Goal: Navigation & Orientation: Find specific page/section

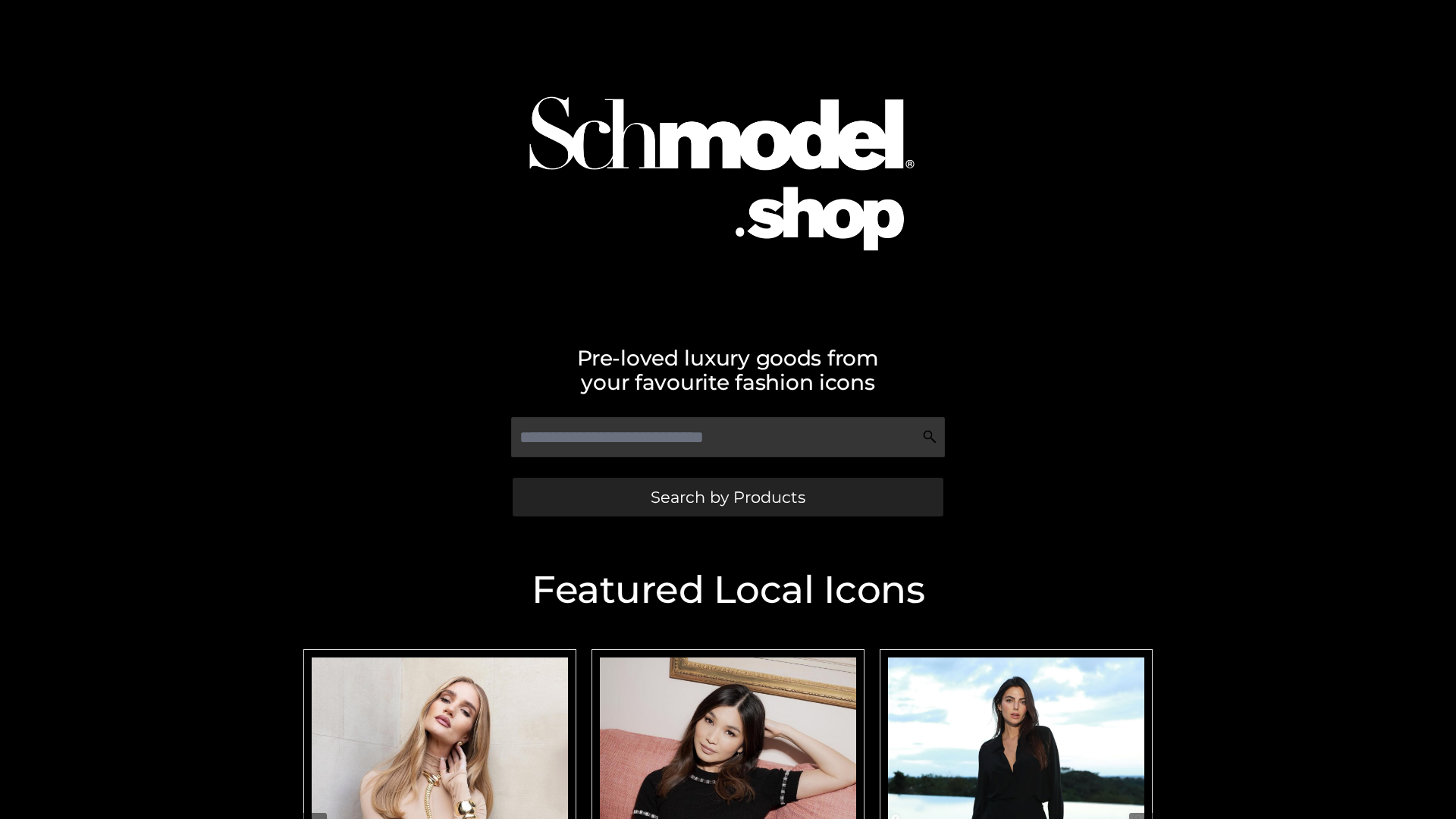
click at [727, 496] on span "Search by Products" at bounding box center [728, 497] width 155 height 16
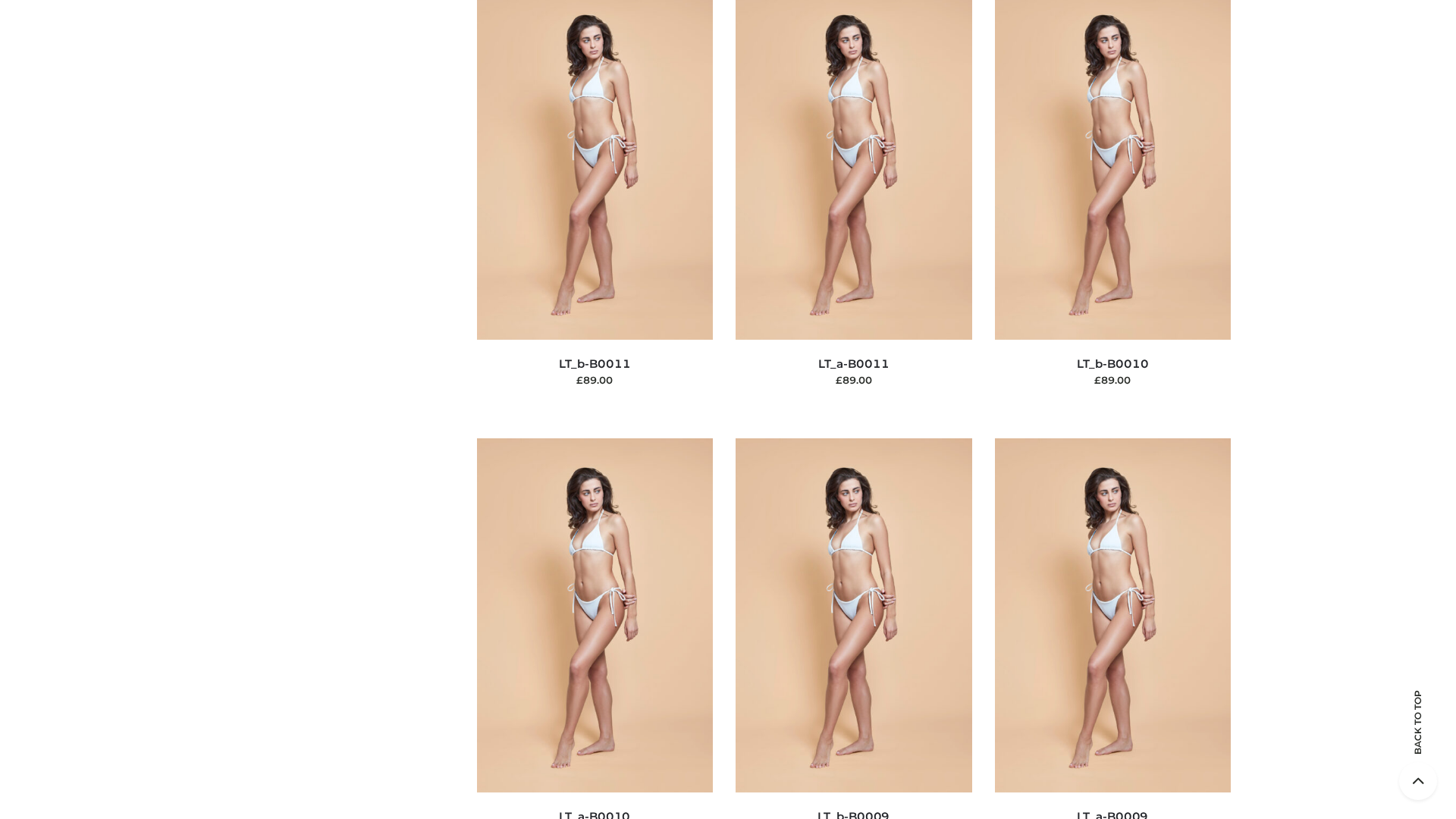
scroll to position [6808, 0]
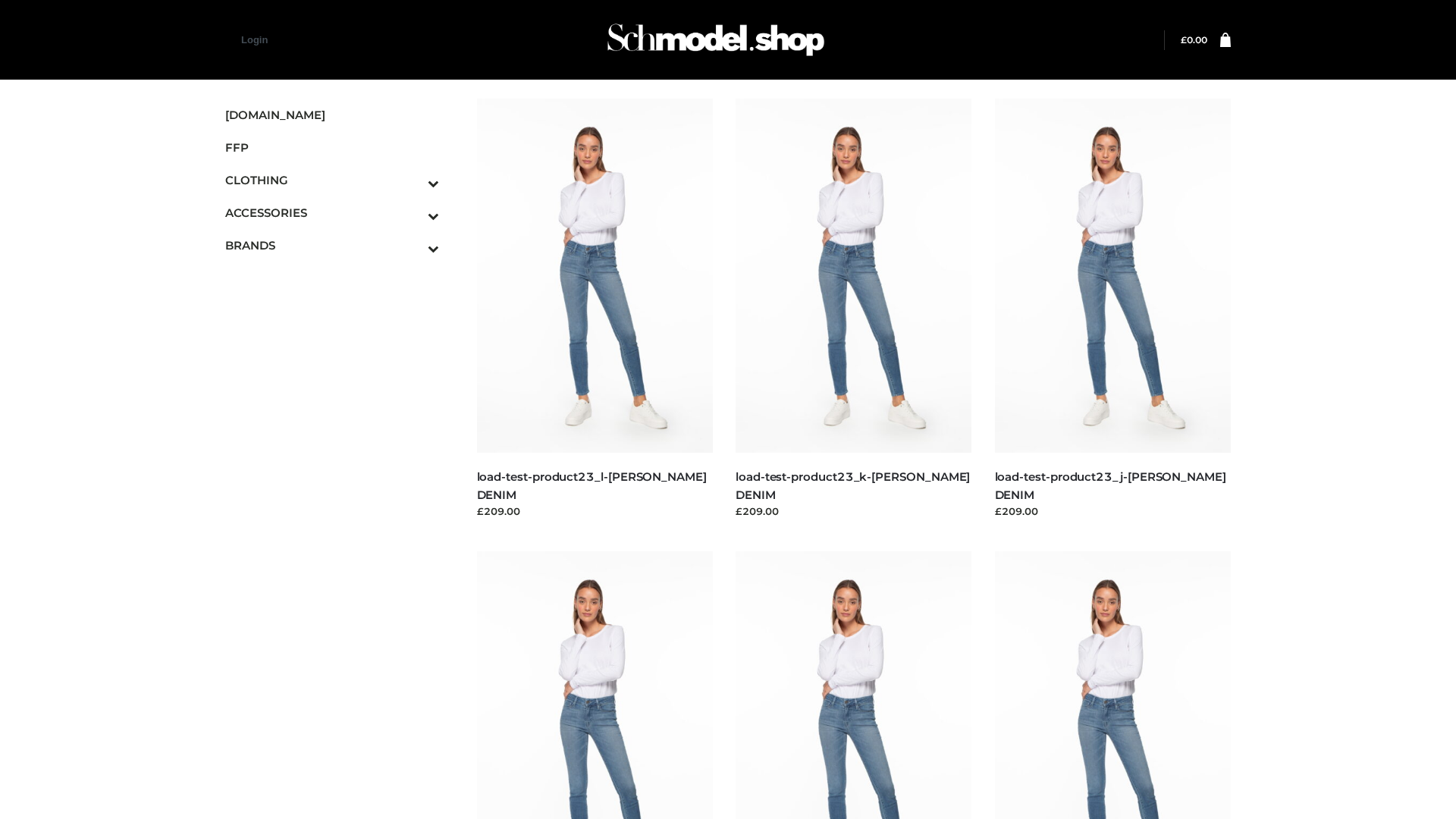
scroll to position [1330, 0]
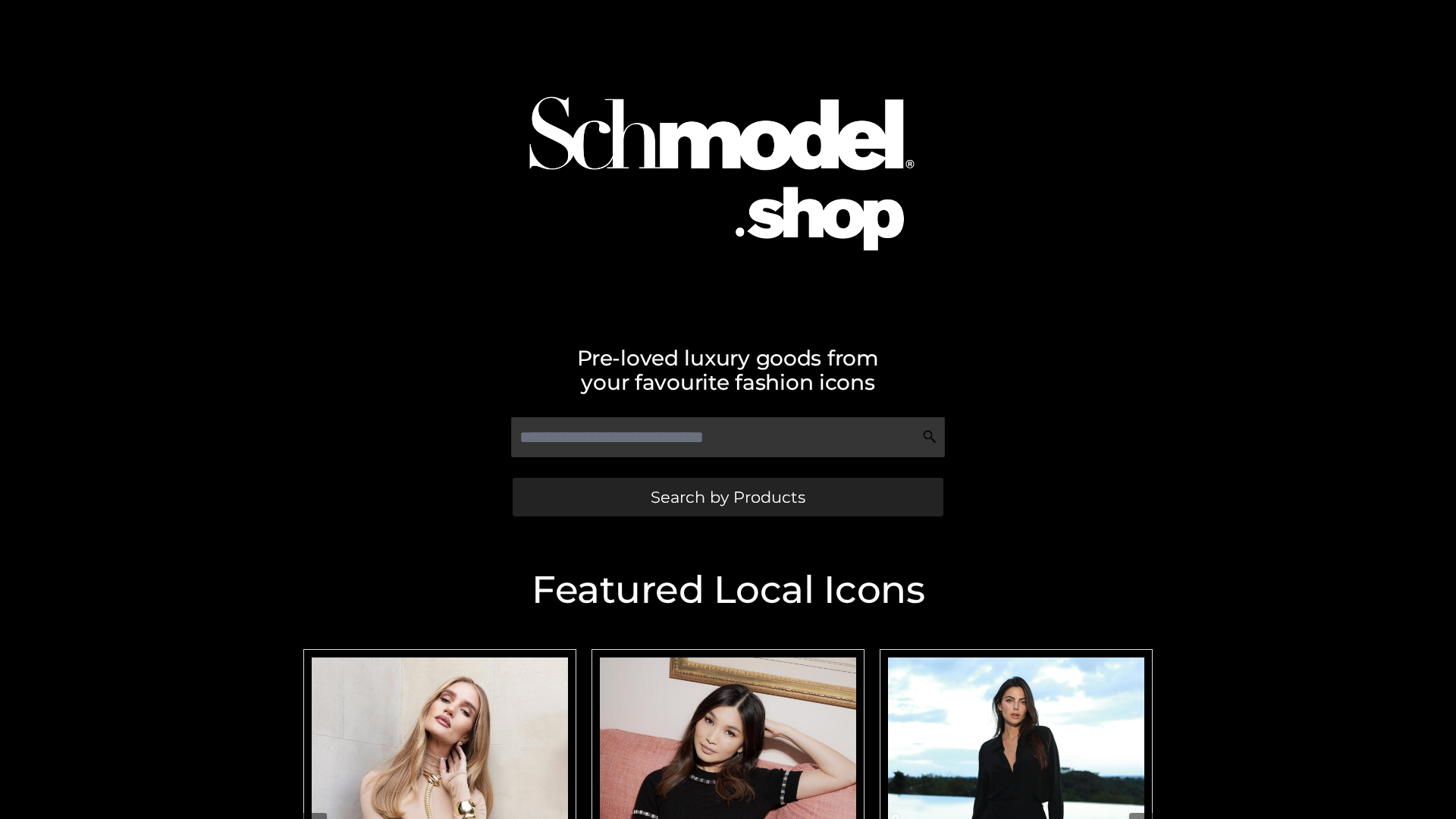
click at [727, 496] on span "Search by Products" at bounding box center [728, 497] width 155 height 16
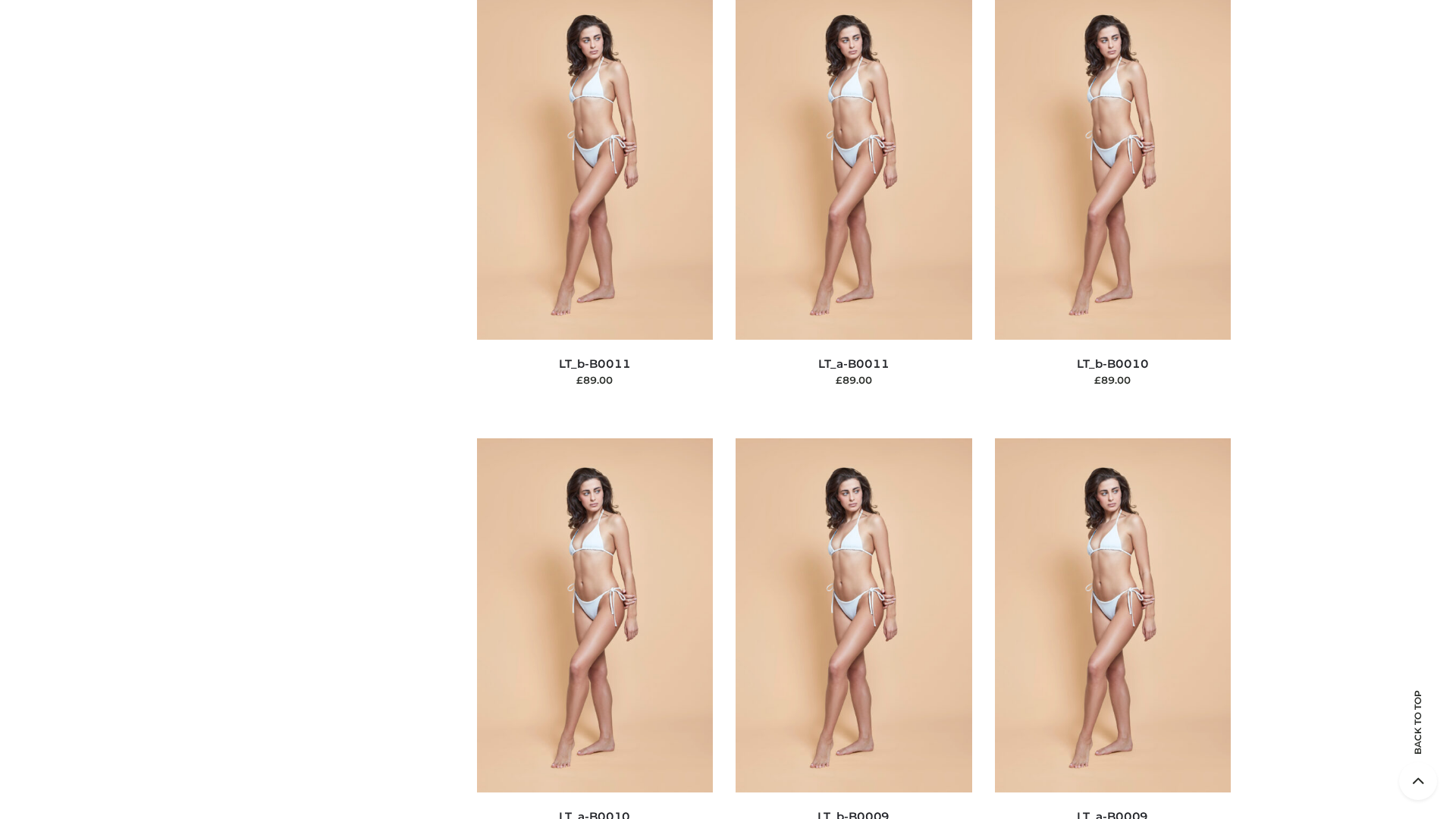
scroll to position [6808, 0]
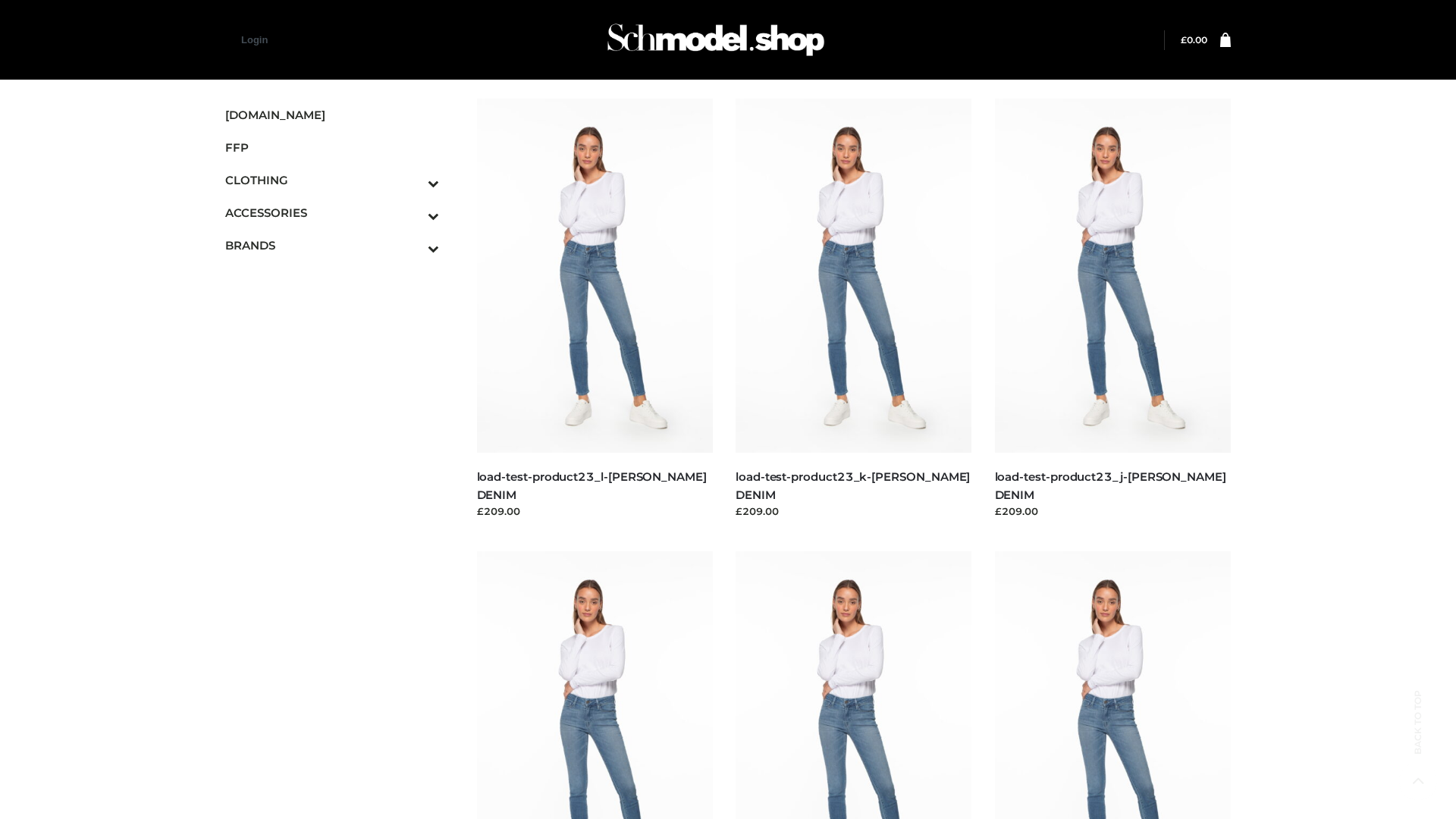
scroll to position [1330, 0]
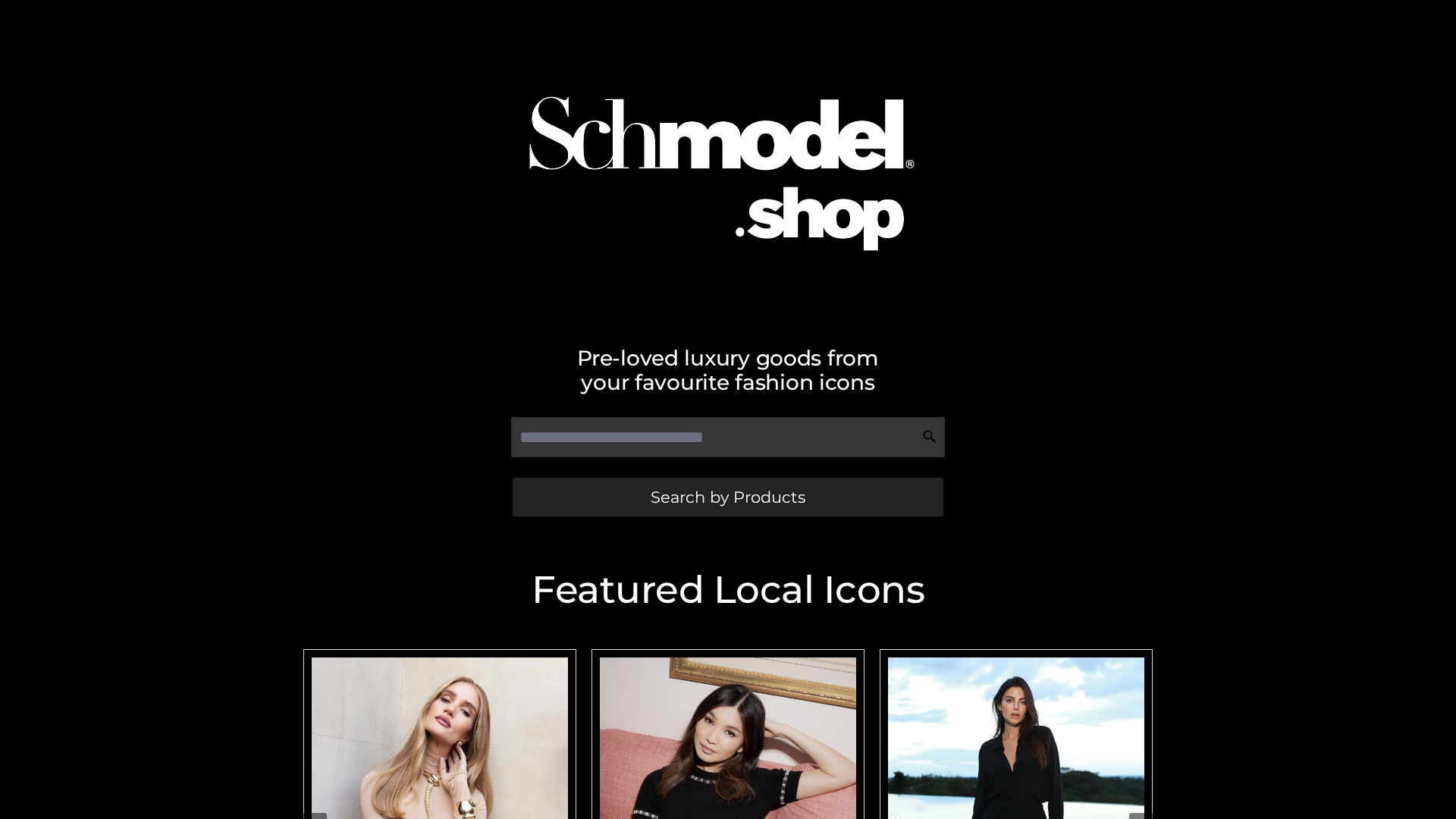
click at [727, 496] on span "Search by Products" at bounding box center [728, 497] width 155 height 16
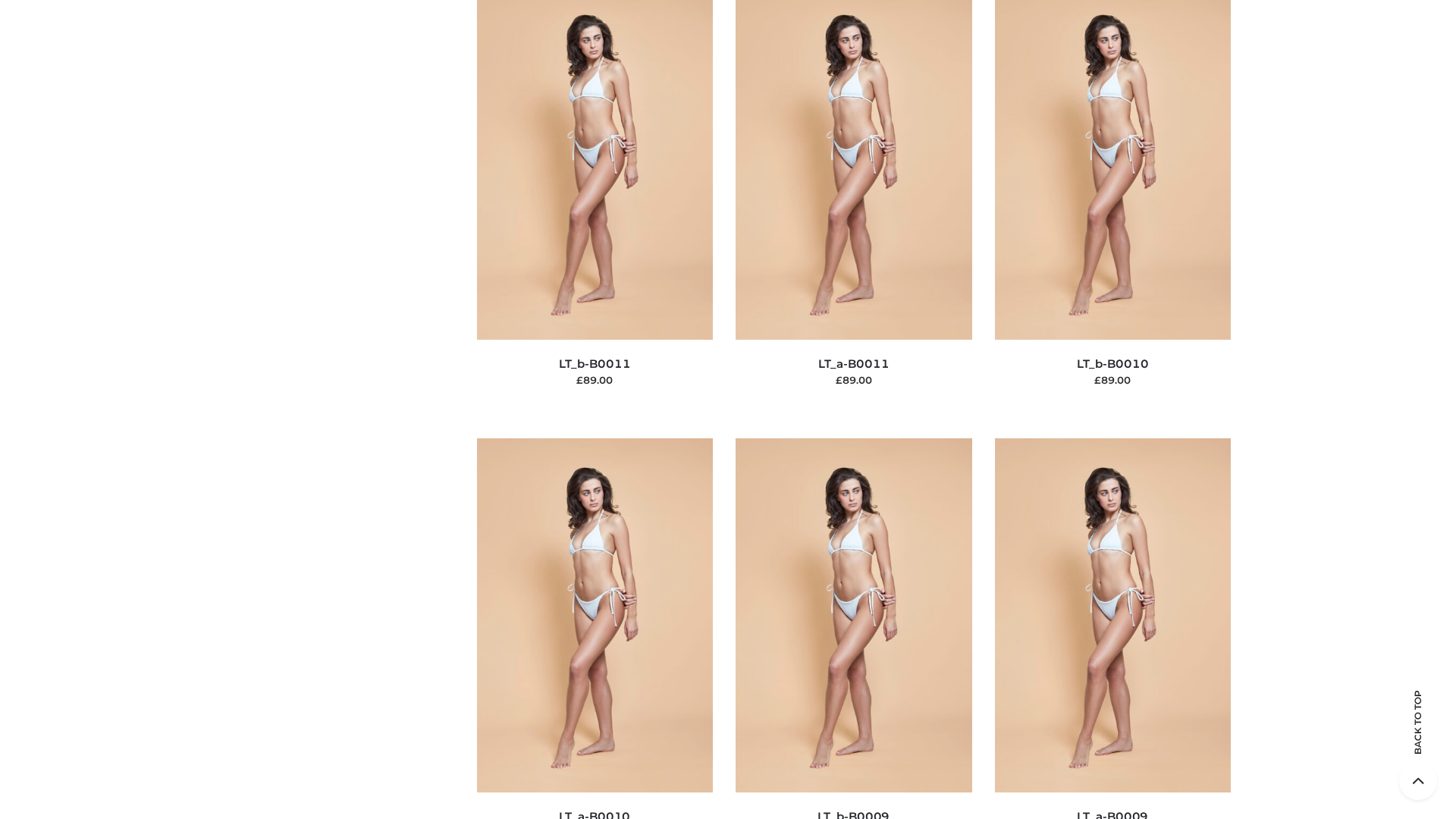
scroll to position [6808, 0]
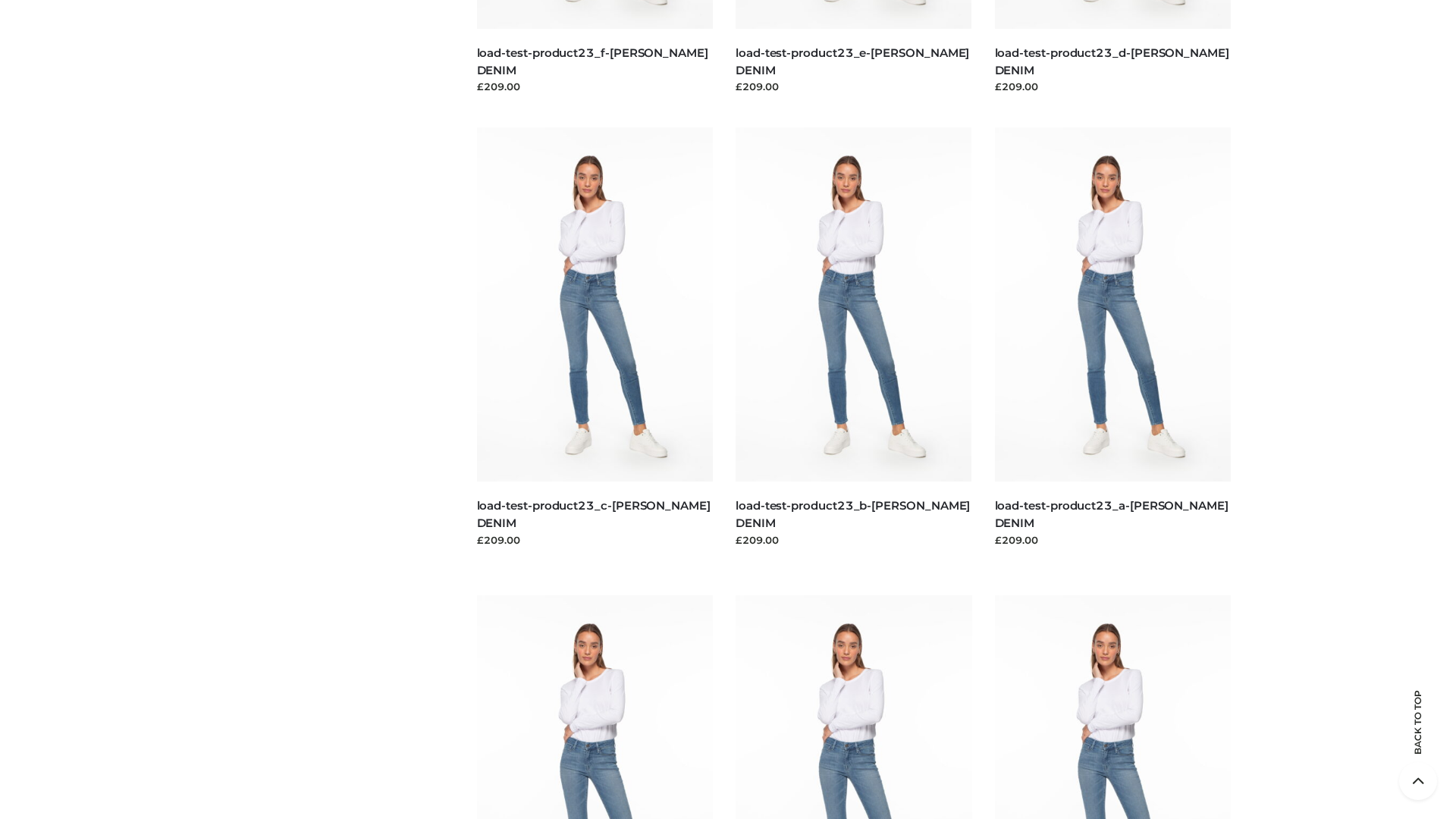
scroll to position [1330, 0]
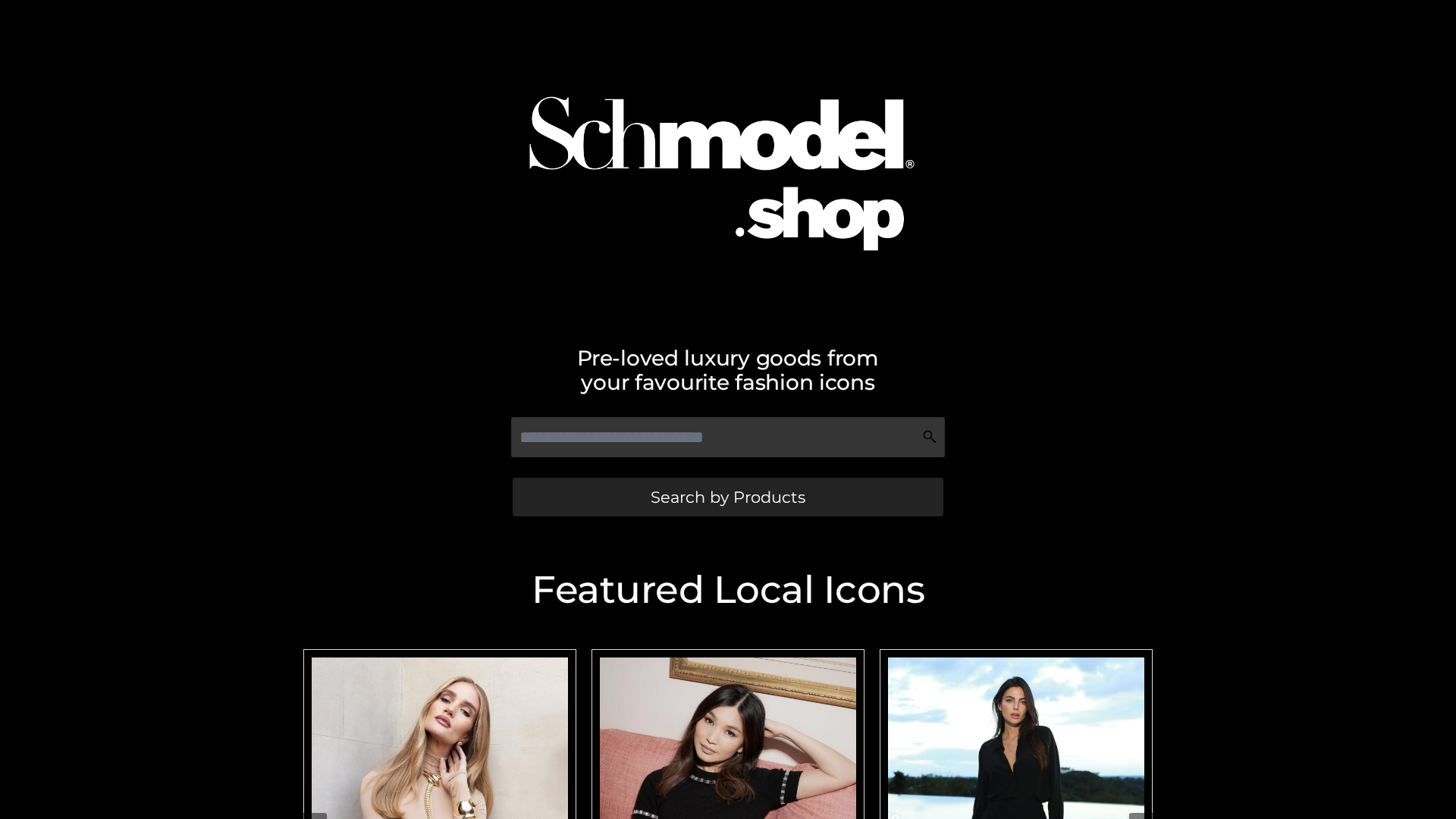
click at [727, 496] on span "Search by Products" at bounding box center [728, 497] width 155 height 16
